Goal: Information Seeking & Learning: Find specific fact

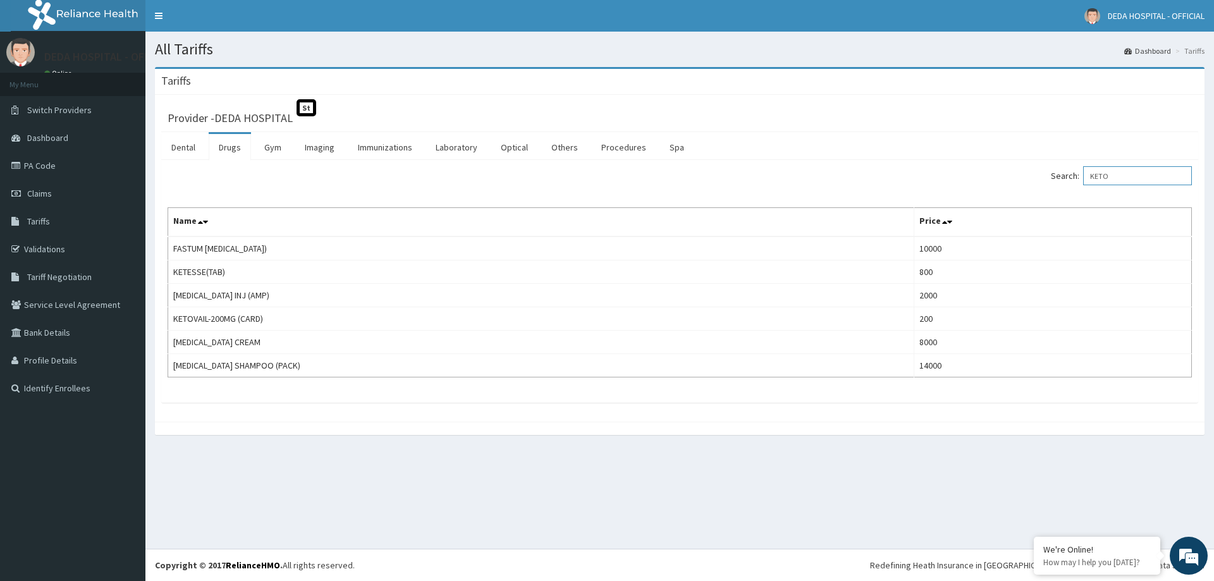
drag, startPoint x: 1145, startPoint y: 176, endPoint x: 1019, endPoint y: 186, distance: 126.2
click at [1019, 186] on div "Search: KETO" at bounding box center [940, 177] width 503 height 22
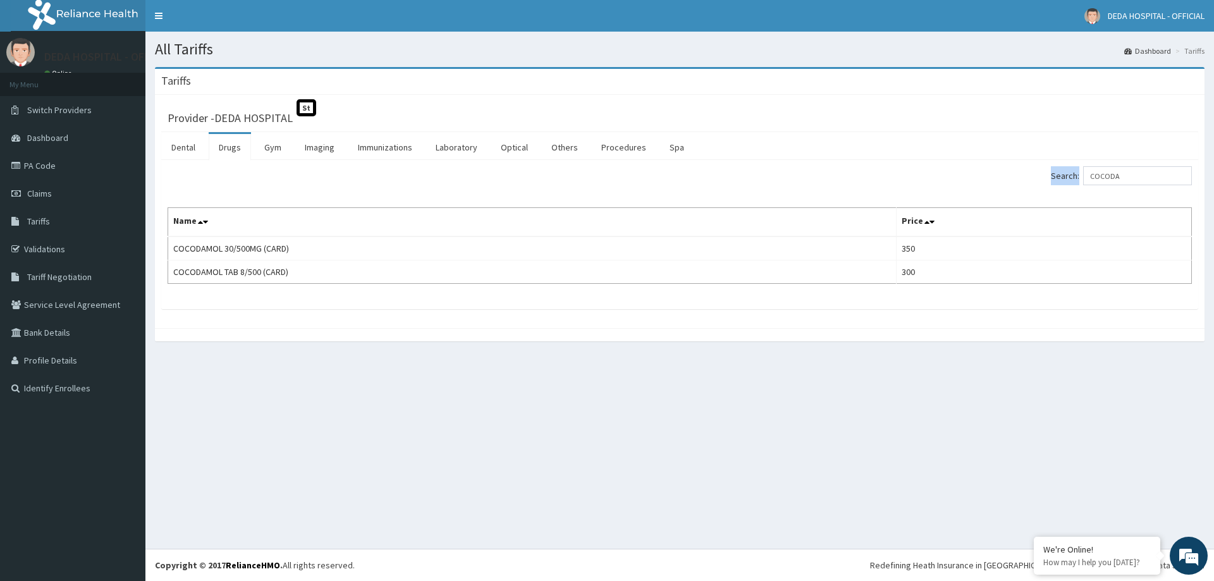
drag, startPoint x: 1162, startPoint y: 186, endPoint x: 1045, endPoint y: 180, distance: 117.1
click at [1045, 180] on div "Search: COCODA" at bounding box center [940, 177] width 503 height 22
click at [1150, 182] on input "COCODA" at bounding box center [1137, 175] width 109 height 19
type input "CEFIX"
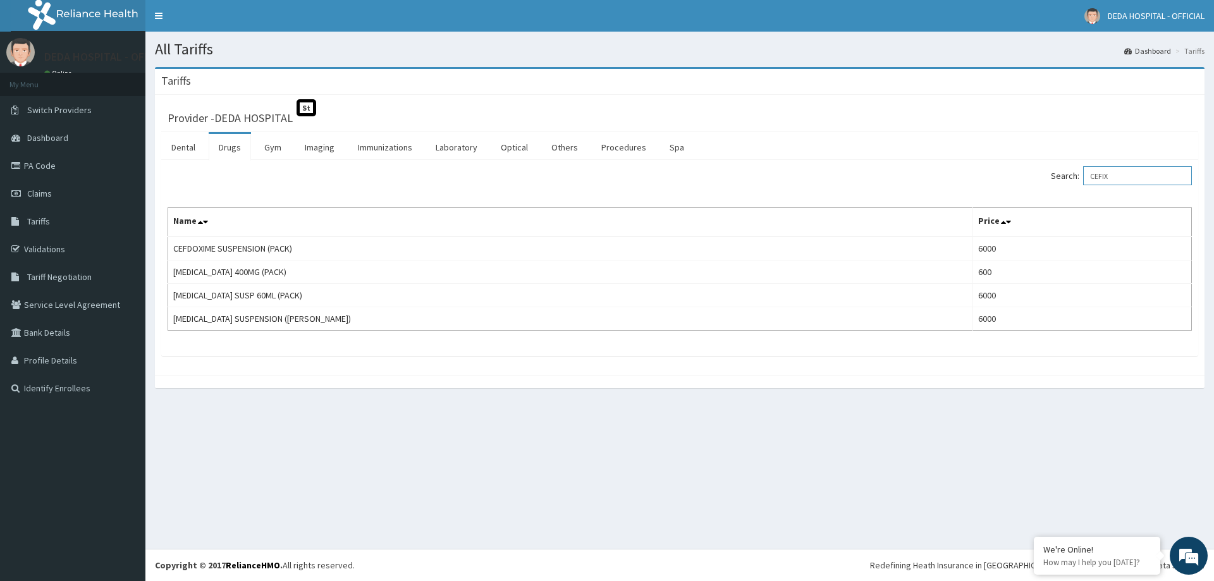
drag, startPoint x: 1134, startPoint y: 183, endPoint x: 1042, endPoint y: 183, distance: 92.3
click at [1042, 183] on div "Search: CEFIX" at bounding box center [940, 177] width 503 height 22
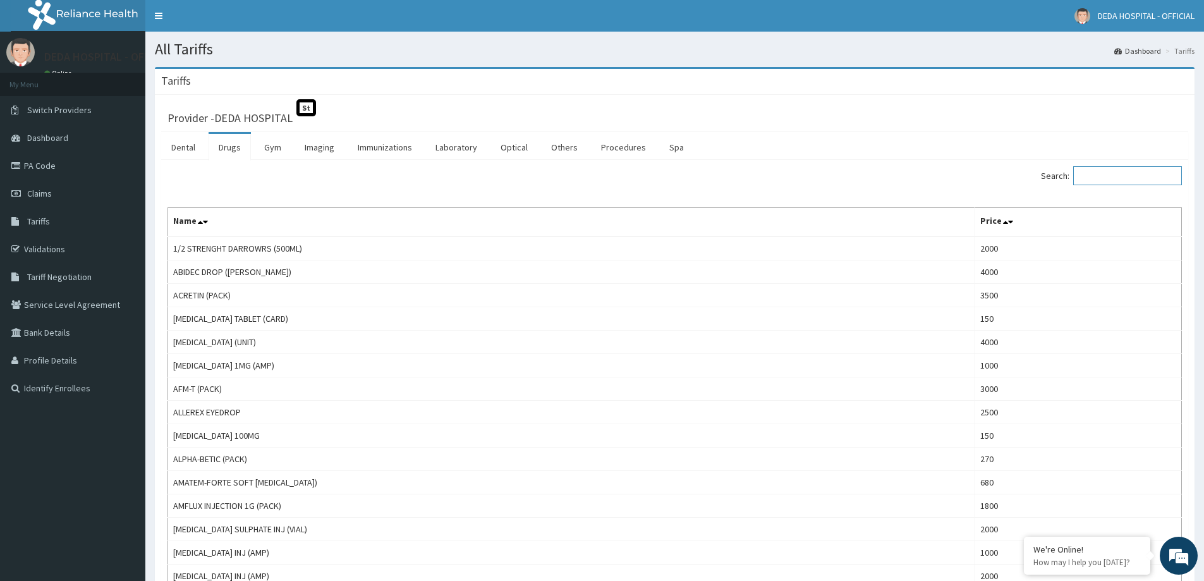
click at [1128, 180] on input "Search:" at bounding box center [1127, 175] width 109 height 19
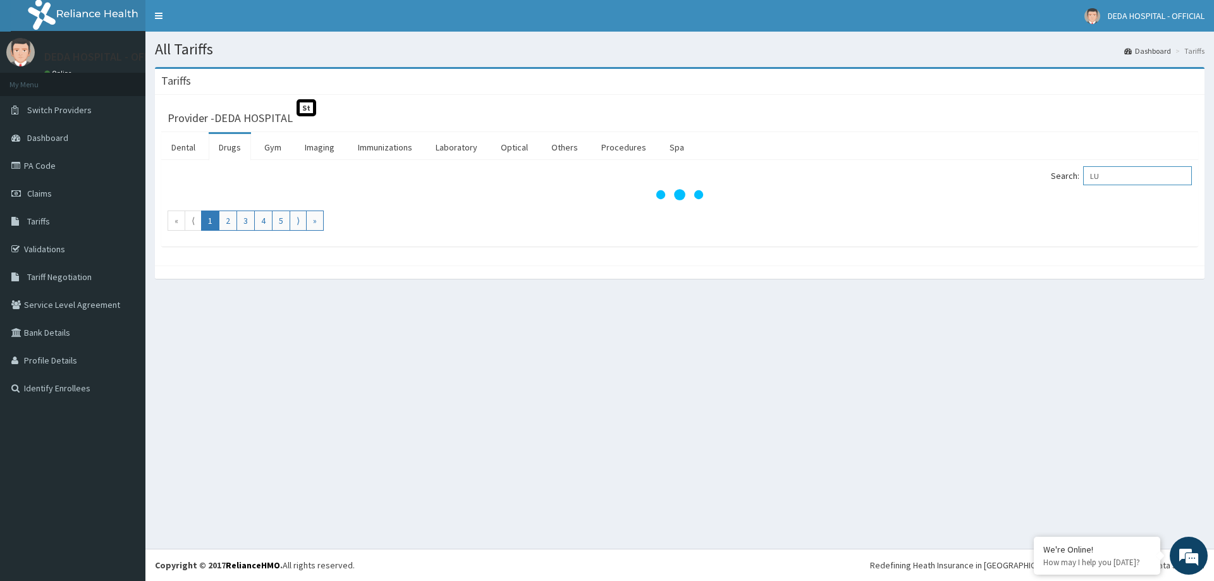
type input "L"
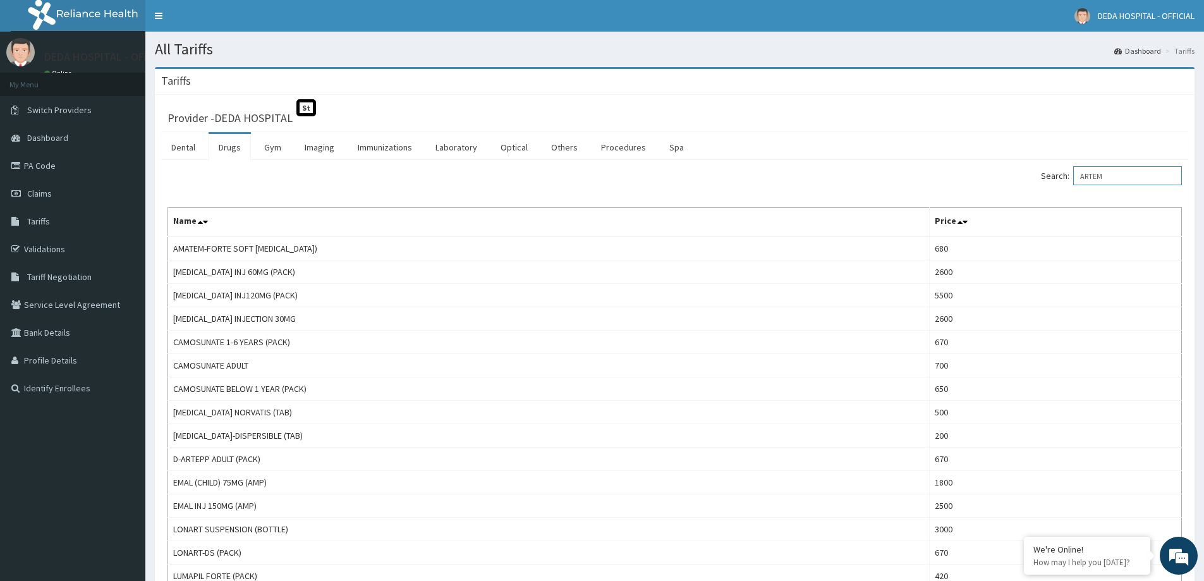
drag, startPoint x: 1099, startPoint y: 176, endPoint x: 1035, endPoint y: 178, distance: 63.2
click at [1035, 178] on div "Search: ARTEM" at bounding box center [934, 177] width 498 height 22
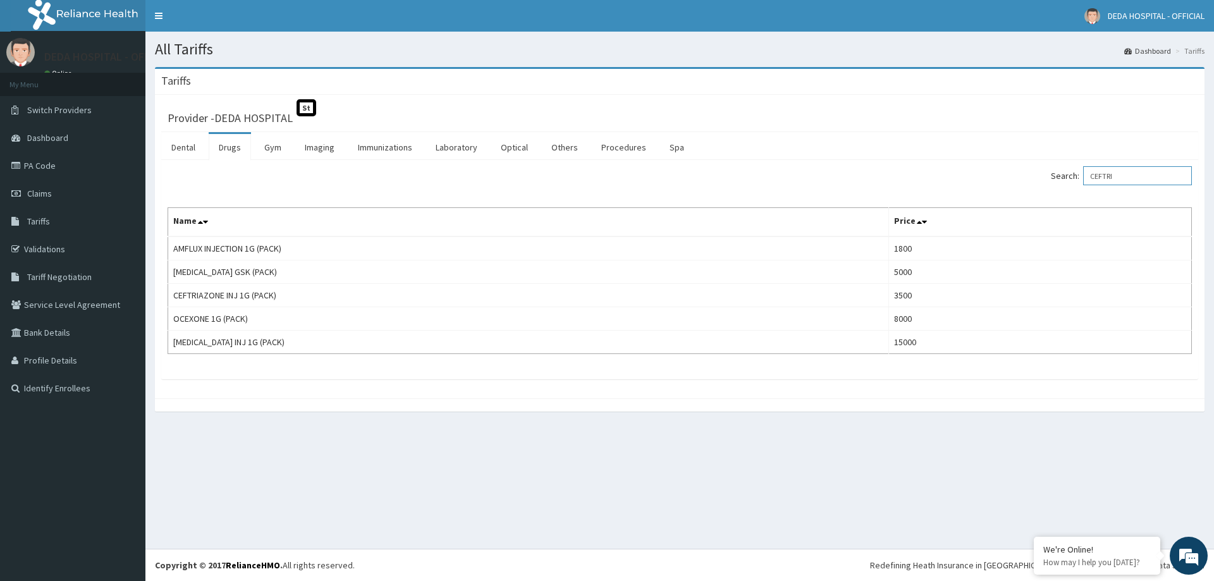
drag, startPoint x: 1100, startPoint y: 180, endPoint x: 1073, endPoint y: 185, distance: 27.0
click at [1073, 185] on label "Search: CEFTRI" at bounding box center [1121, 175] width 141 height 19
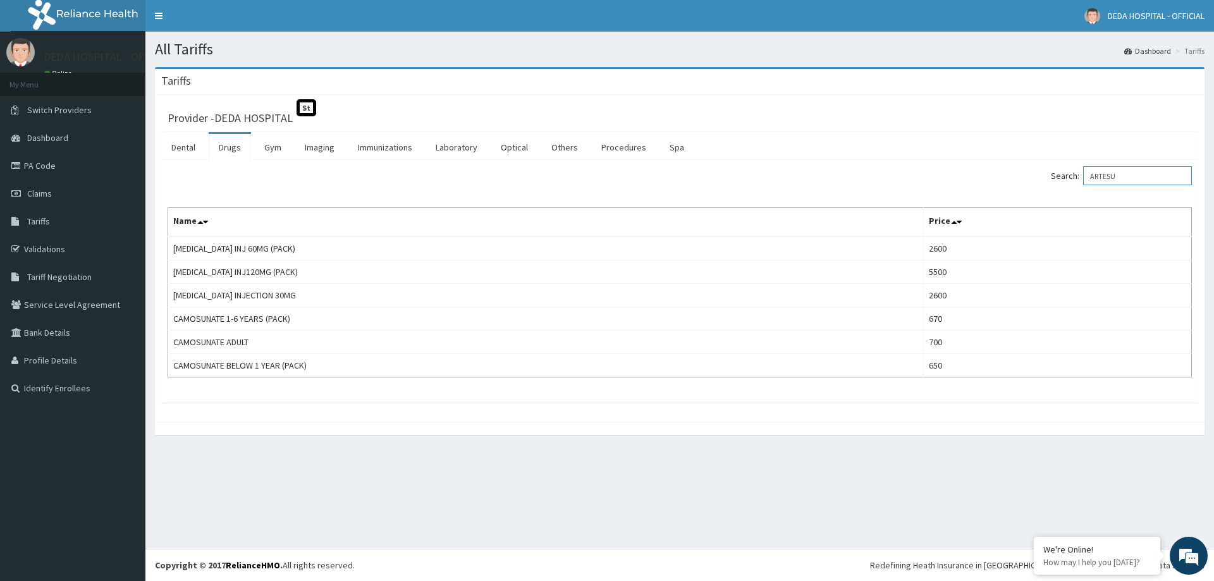
drag, startPoint x: 1175, startPoint y: 178, endPoint x: 1064, endPoint y: 180, distance: 111.3
click at [1064, 180] on label "Search: ARTESU" at bounding box center [1121, 175] width 141 height 19
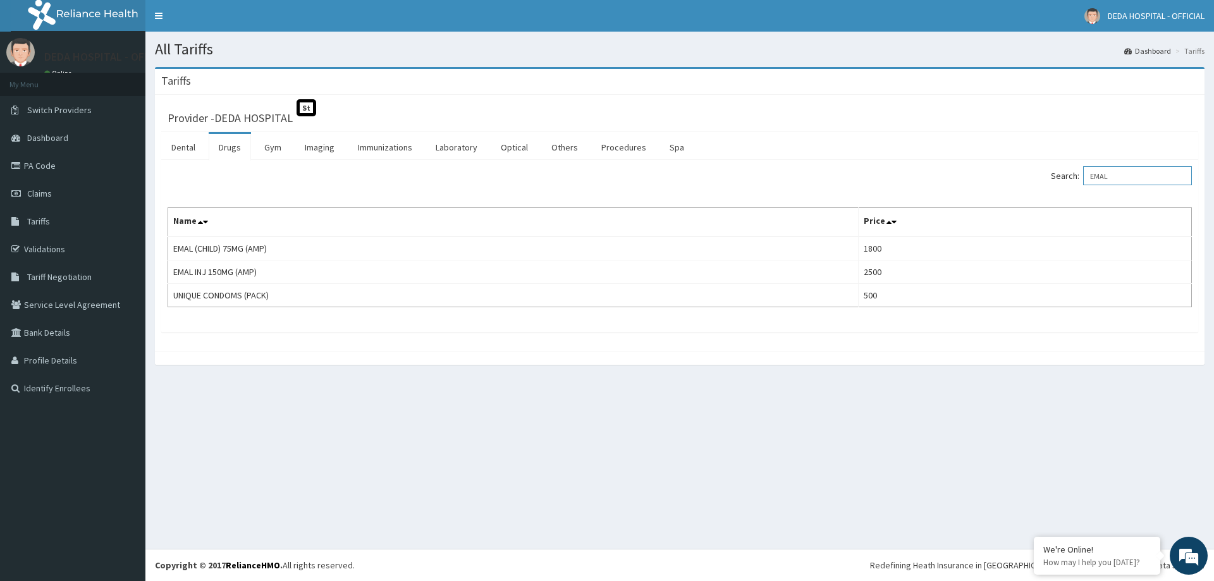
drag, startPoint x: 1146, startPoint y: 178, endPoint x: 1069, endPoint y: 168, distance: 77.2
click at [1069, 168] on label "Search: EMAL" at bounding box center [1121, 175] width 141 height 19
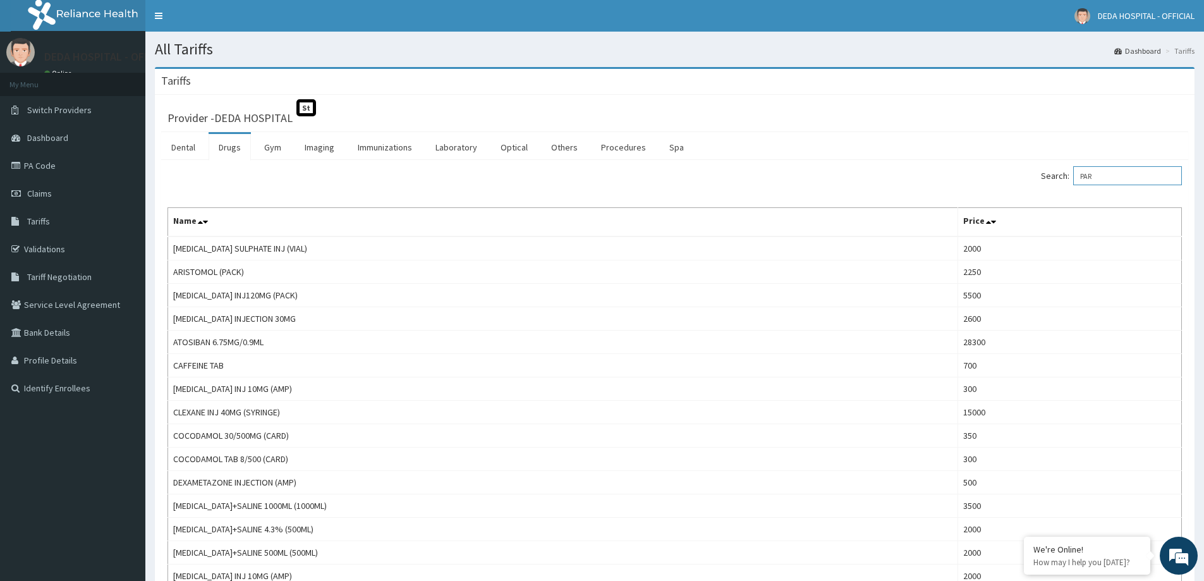
drag, startPoint x: 1117, startPoint y: 173, endPoint x: 1032, endPoint y: 187, distance: 85.8
click at [1032, 187] on div "Search: PAR" at bounding box center [934, 177] width 498 height 22
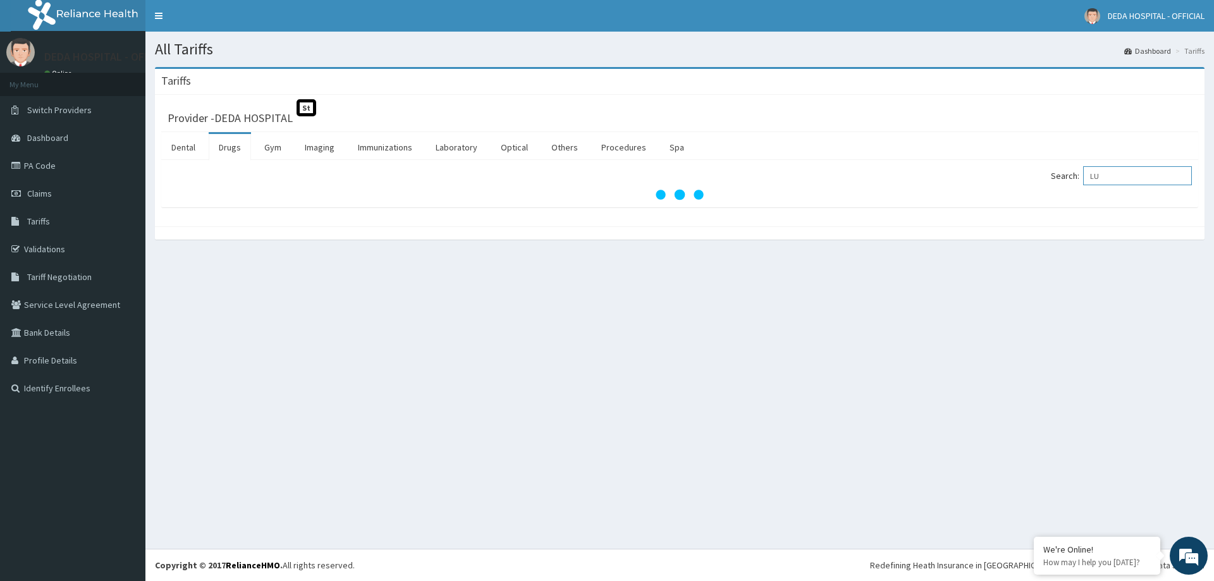
type input "L"
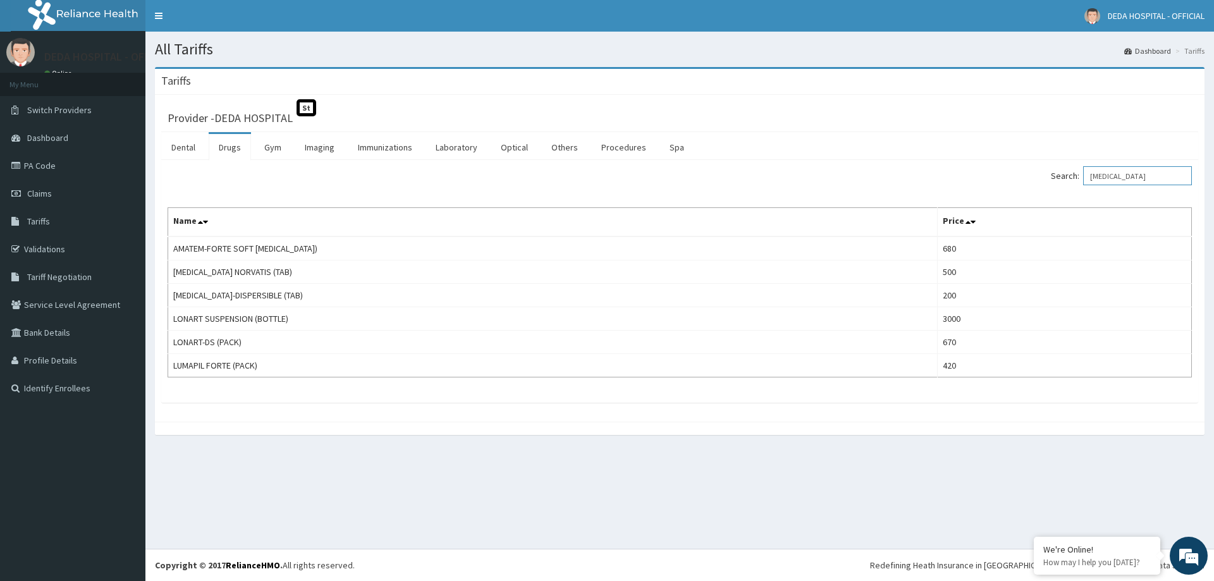
drag, startPoint x: 1152, startPoint y: 178, endPoint x: 985, endPoint y: 186, distance: 167.0
click at [985, 186] on div "Search: [MEDICAL_DATA]" at bounding box center [940, 177] width 503 height 22
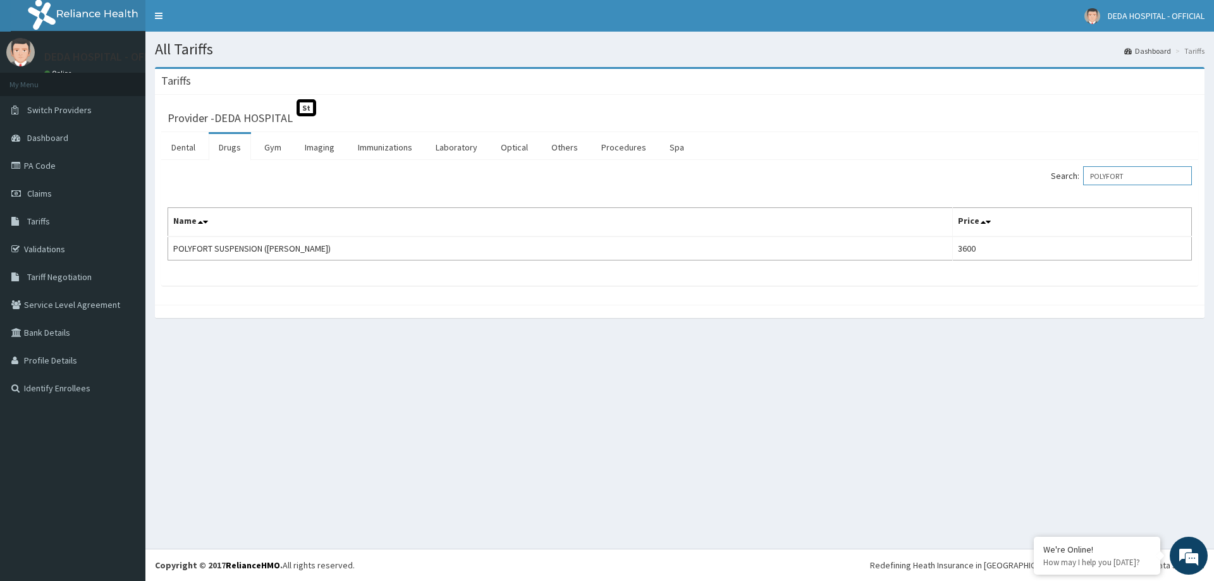
drag, startPoint x: 1137, startPoint y: 176, endPoint x: 1033, endPoint y: 188, distance: 104.9
click at [1033, 188] on div "Search: POLYFORT" at bounding box center [940, 177] width 503 height 22
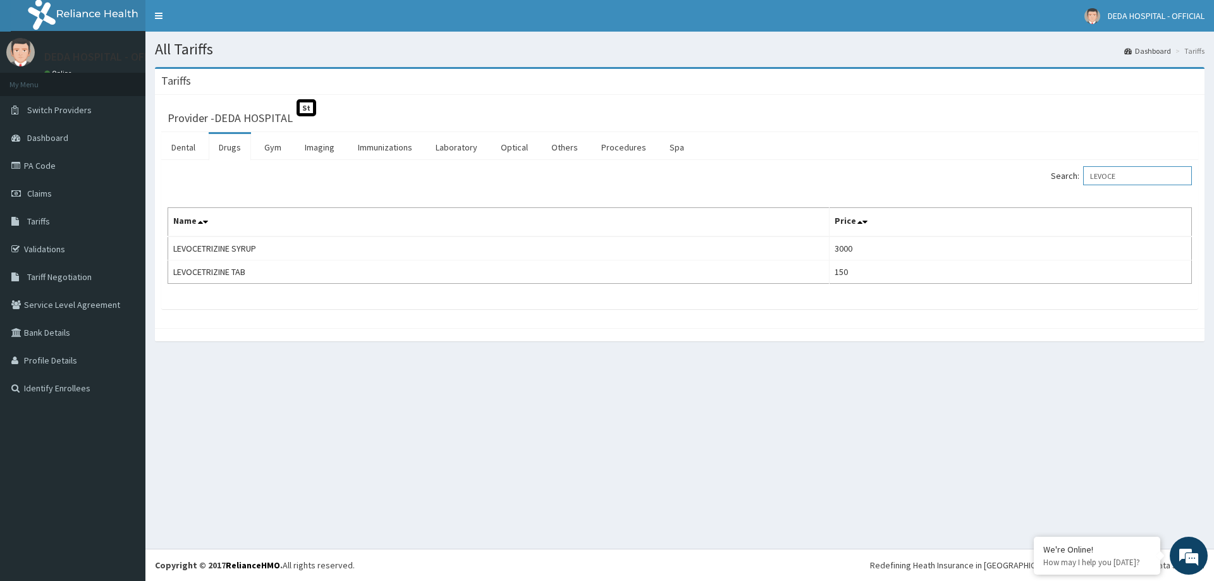
drag, startPoint x: 1145, startPoint y: 172, endPoint x: 1021, endPoint y: 185, distance: 124.0
click at [1021, 185] on div "Search: LEVOCE" at bounding box center [940, 177] width 503 height 22
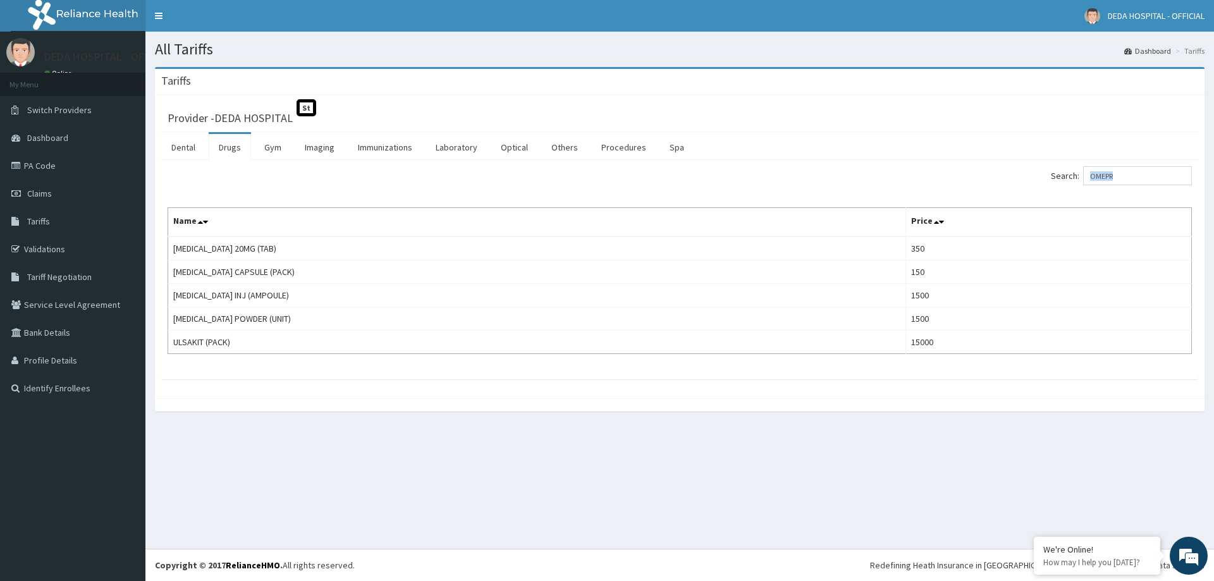
drag, startPoint x: 1133, startPoint y: 188, endPoint x: 1051, endPoint y: 191, distance: 82.2
click at [1051, 191] on div "Search: OMEPR Name Price [MEDICAL_DATA] 20MG (TAB) 350 [MEDICAL_DATA] CAPSULE (…" at bounding box center [680, 260] width 1024 height 188
drag, startPoint x: 1132, startPoint y: 175, endPoint x: 1053, endPoint y: 180, distance: 79.1
click at [1053, 180] on div "Search: OMEPR" at bounding box center [940, 177] width 503 height 22
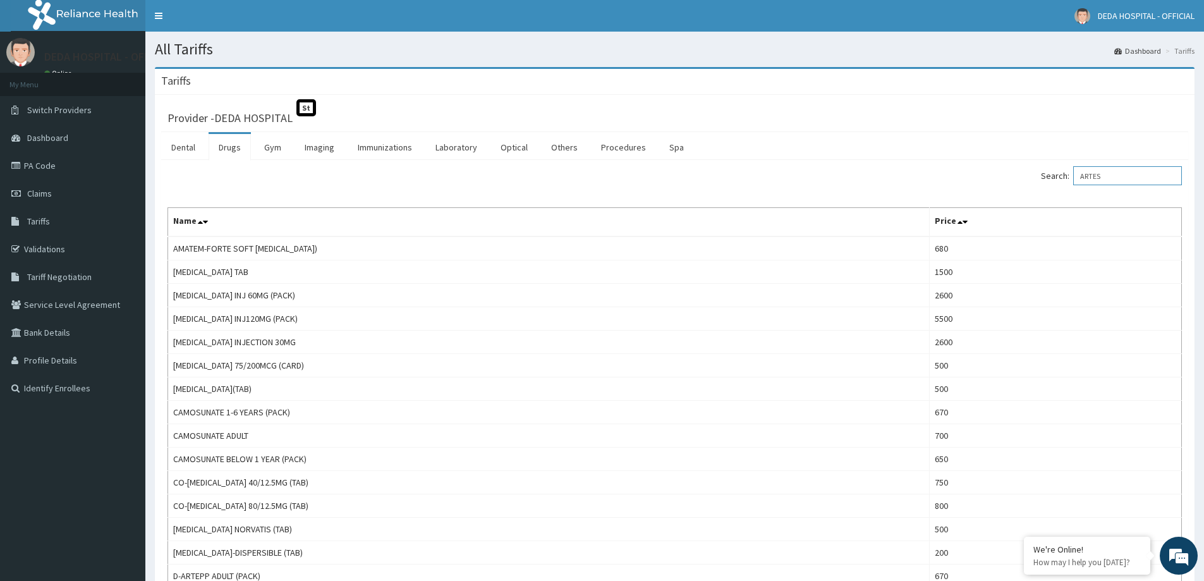
type input "ARTES"
